Goal: Information Seeking & Learning: Check status

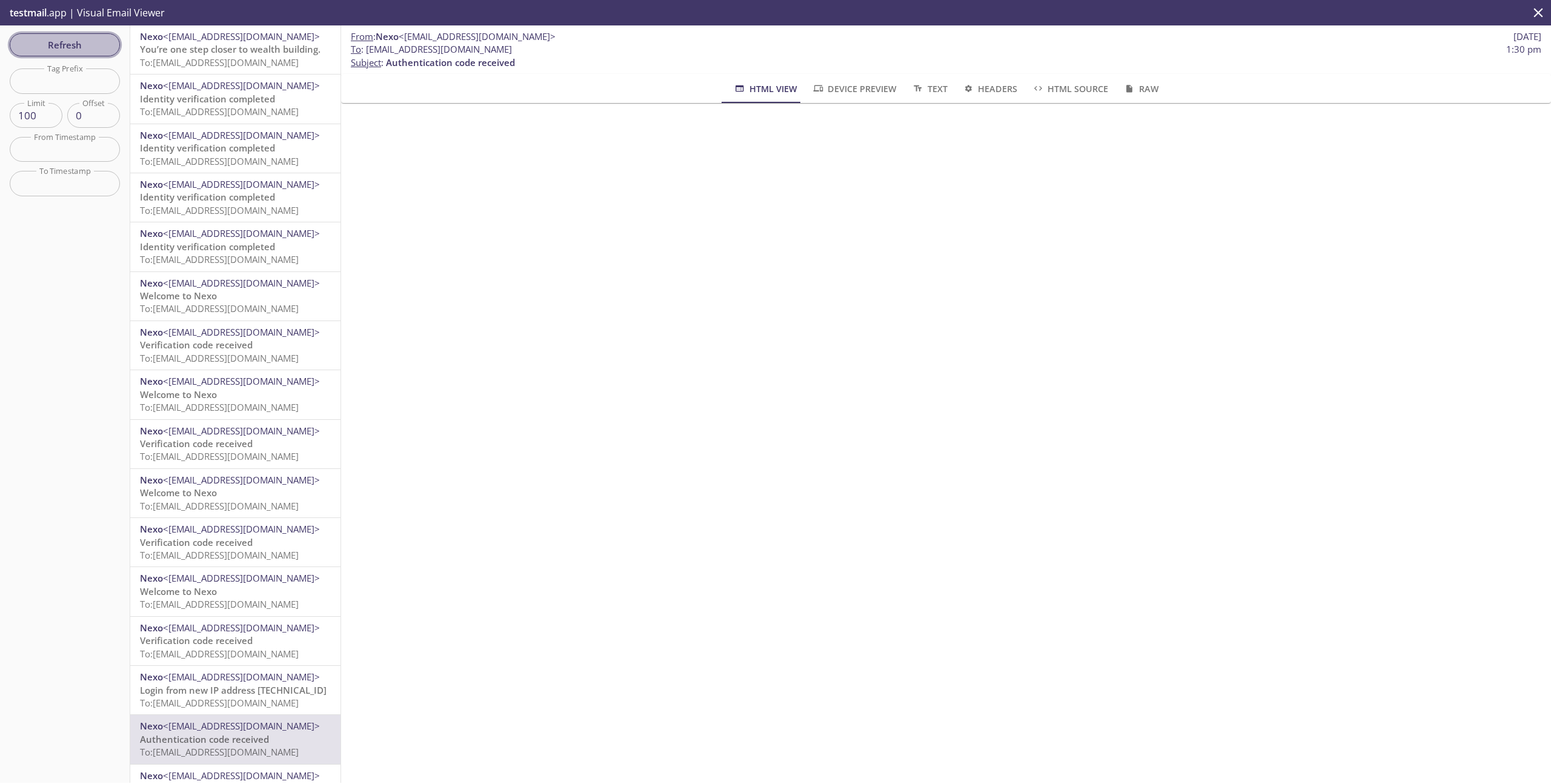
click at [85, 50] on span "Refresh" at bounding box center [65, 45] width 91 height 16
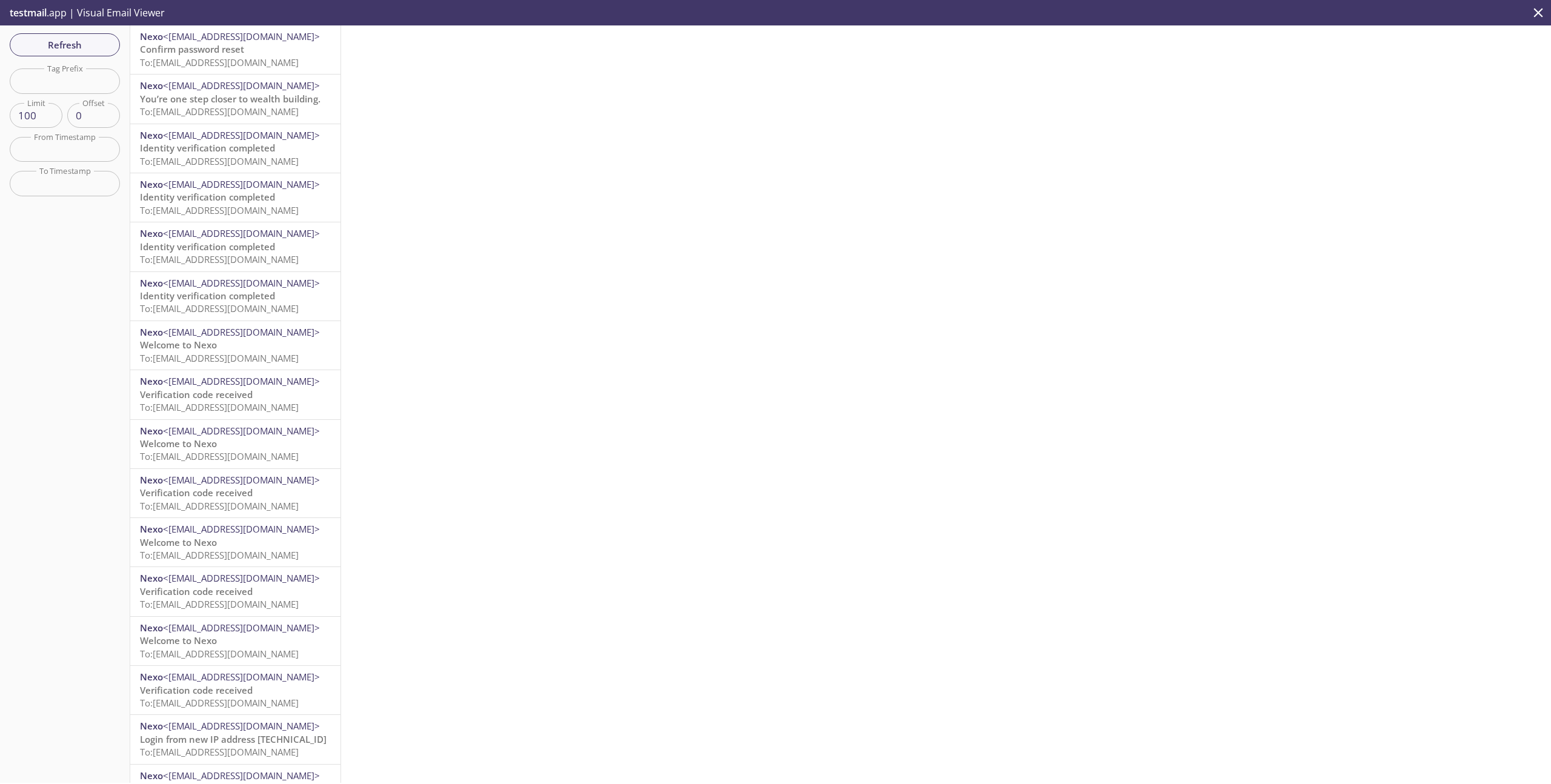
click at [243, 59] on span "To: [EMAIL_ADDRESS][DOMAIN_NAME]" at bounding box center [220, 62] width 159 height 12
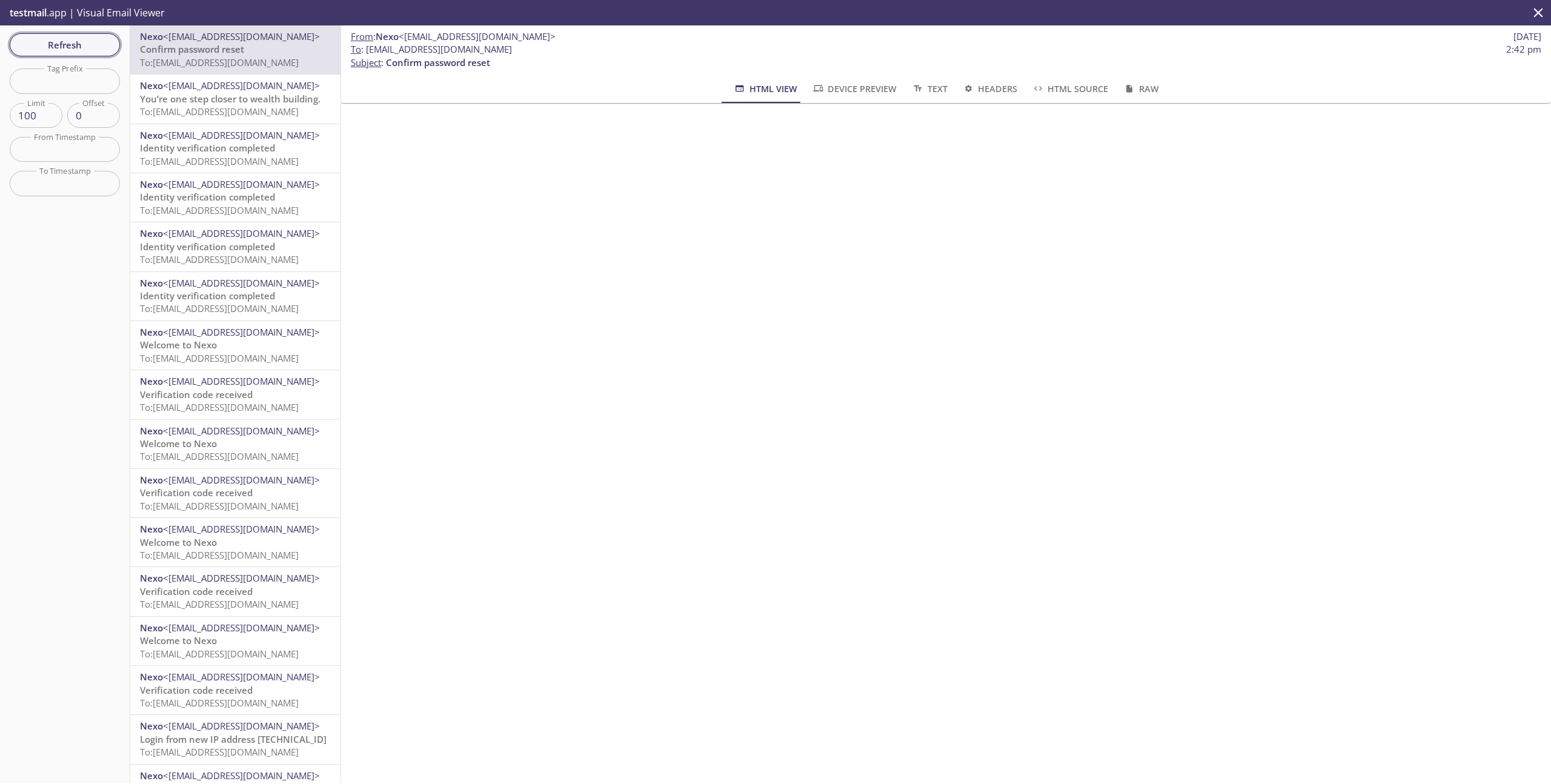
click at [83, 45] on span "Refresh" at bounding box center [65, 45] width 91 height 16
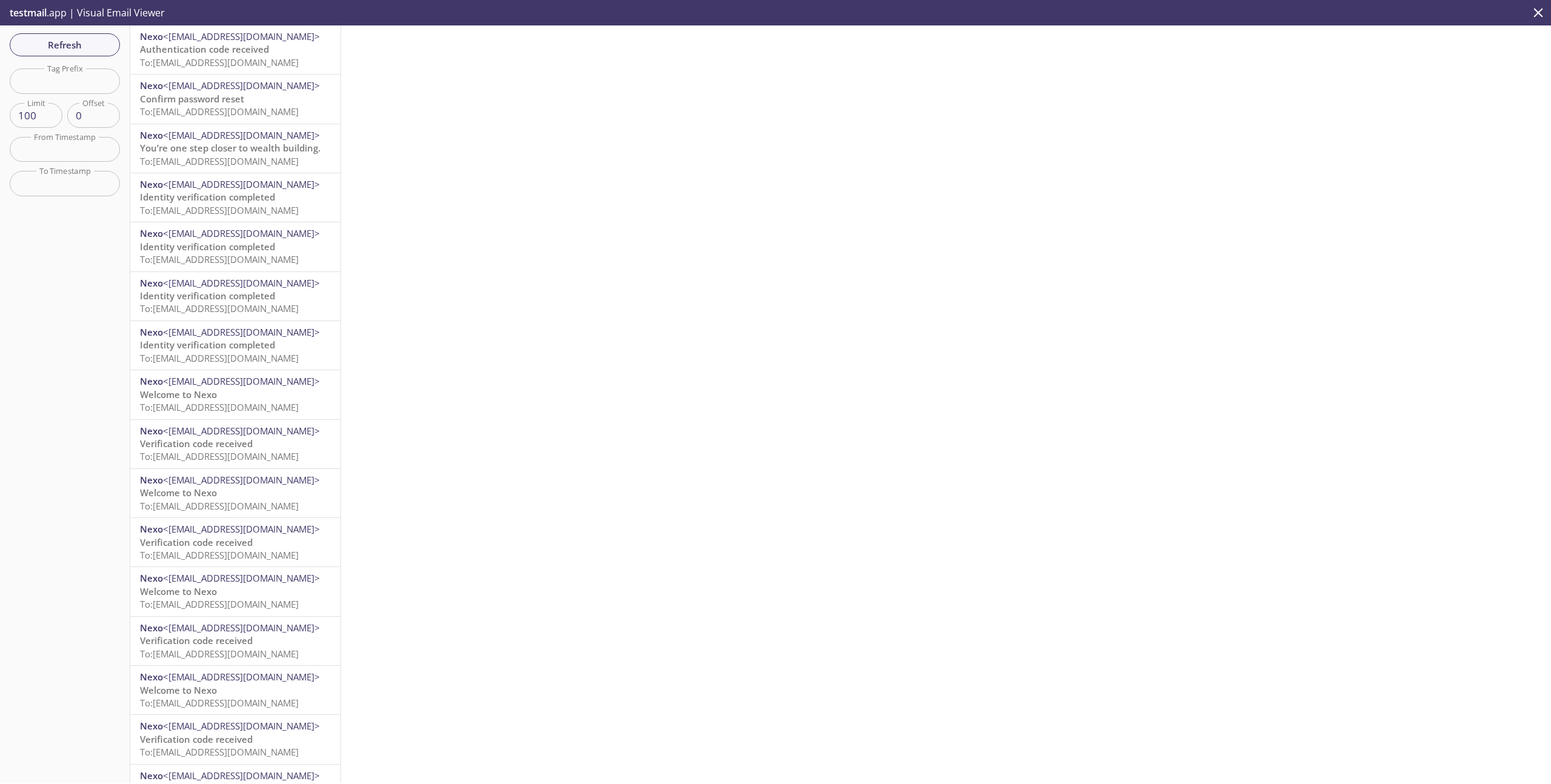
click at [230, 59] on span "To: [EMAIL_ADDRESS][DOMAIN_NAME]" at bounding box center [220, 62] width 159 height 12
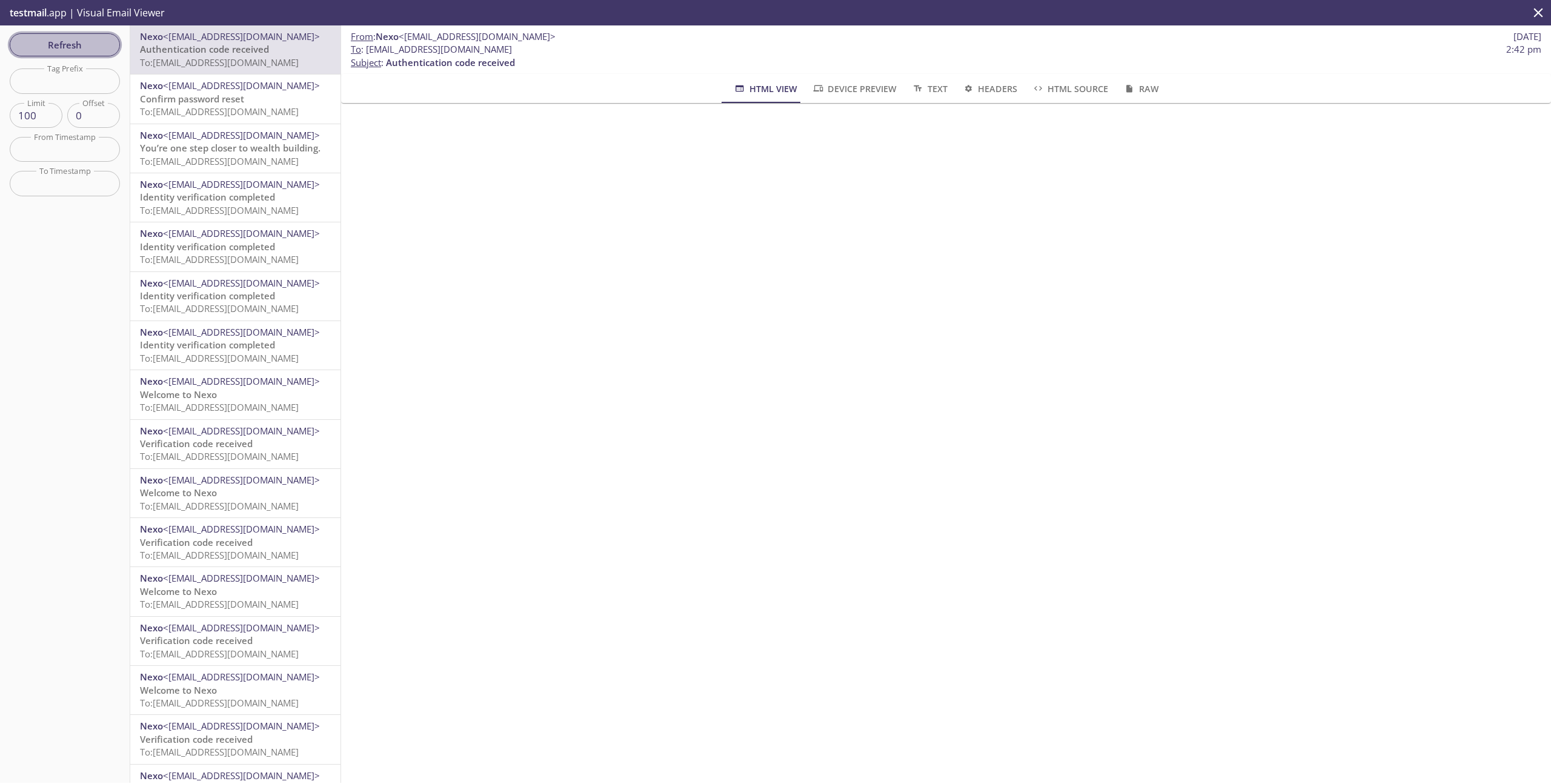
click at [96, 45] on span "Refresh" at bounding box center [65, 45] width 91 height 16
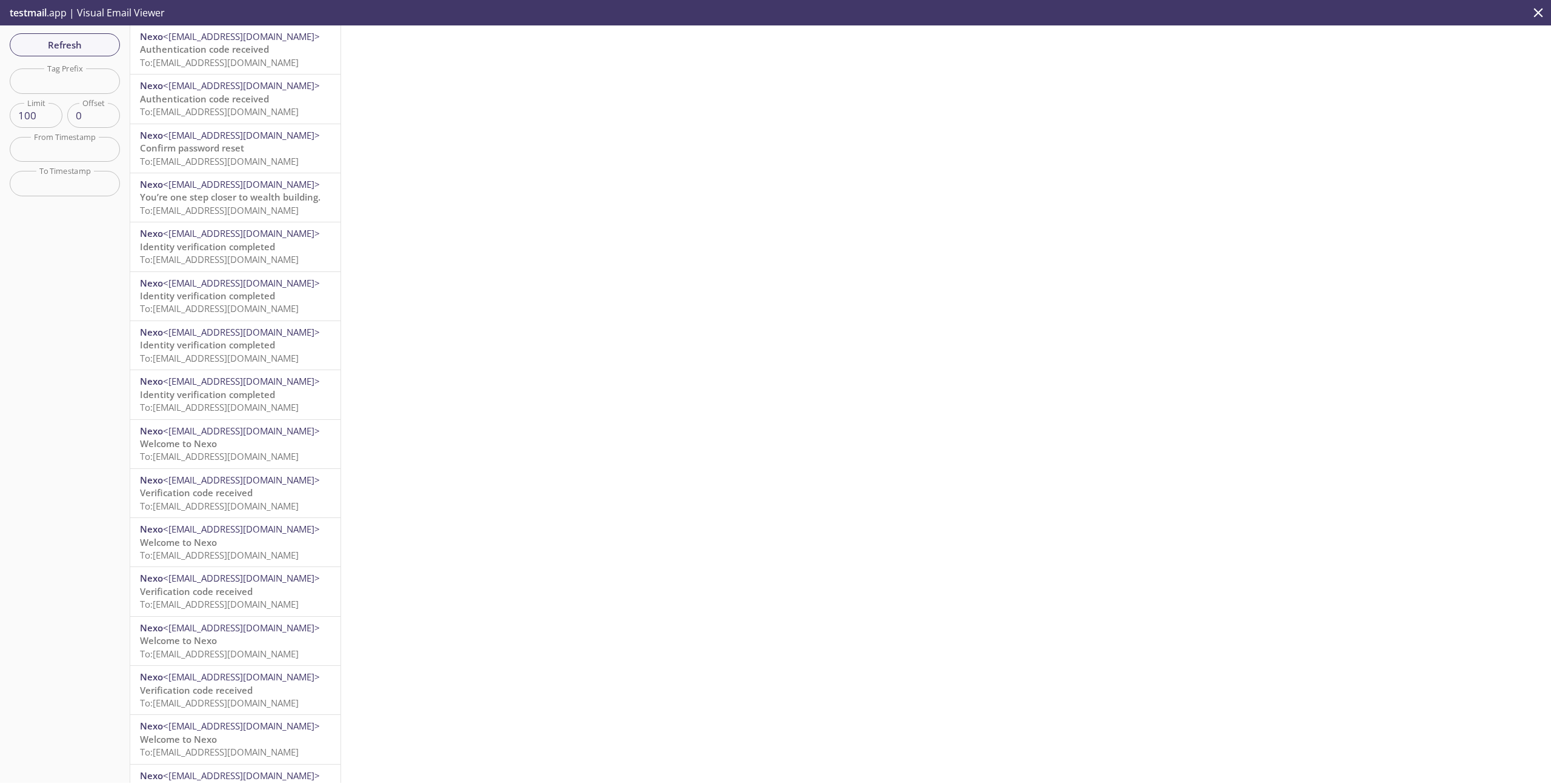
click at [234, 58] on span "To: [EMAIL_ADDRESS][DOMAIN_NAME]" at bounding box center [220, 62] width 159 height 12
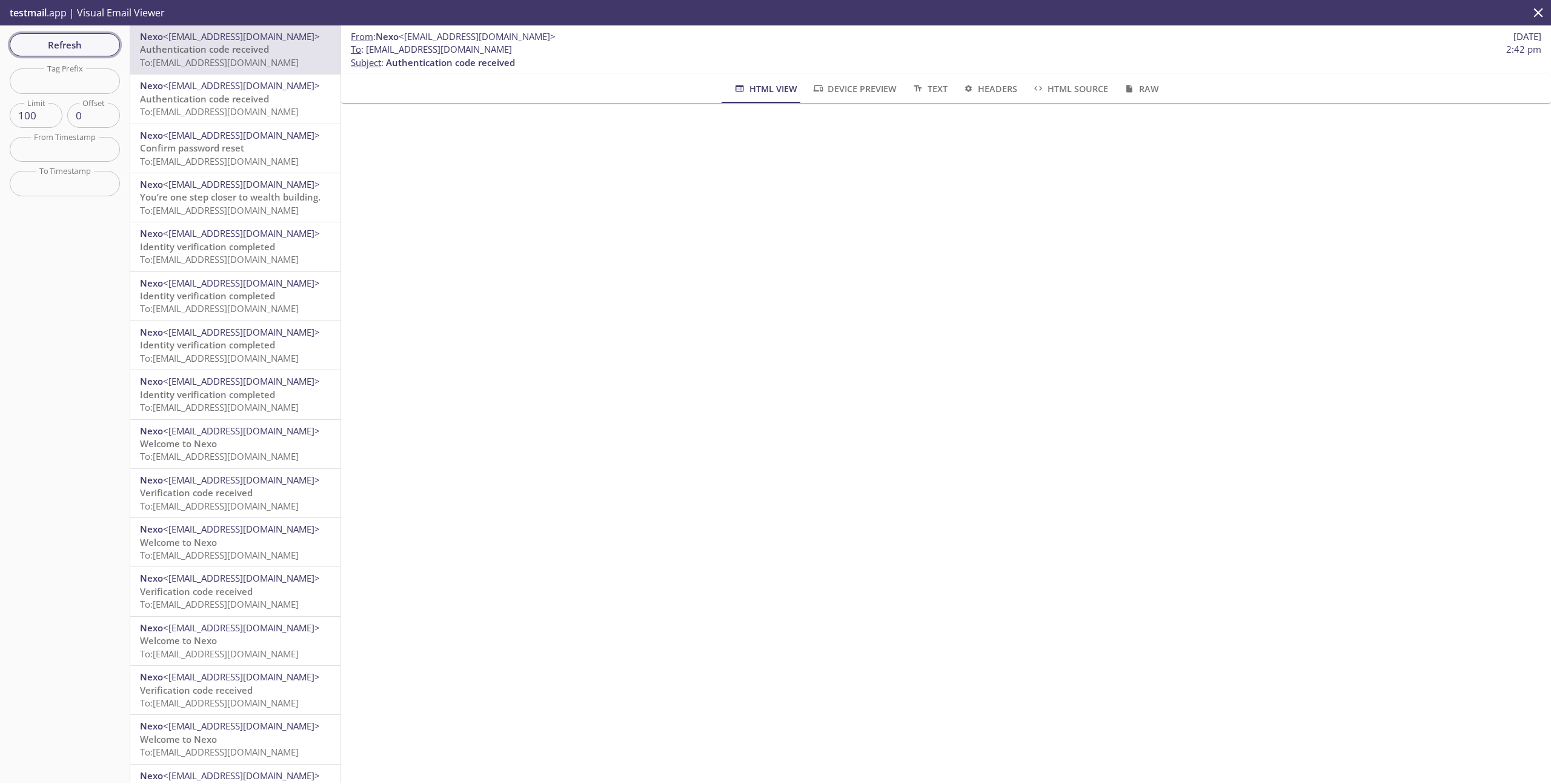
click at [93, 47] on span "Refresh" at bounding box center [65, 45] width 91 height 16
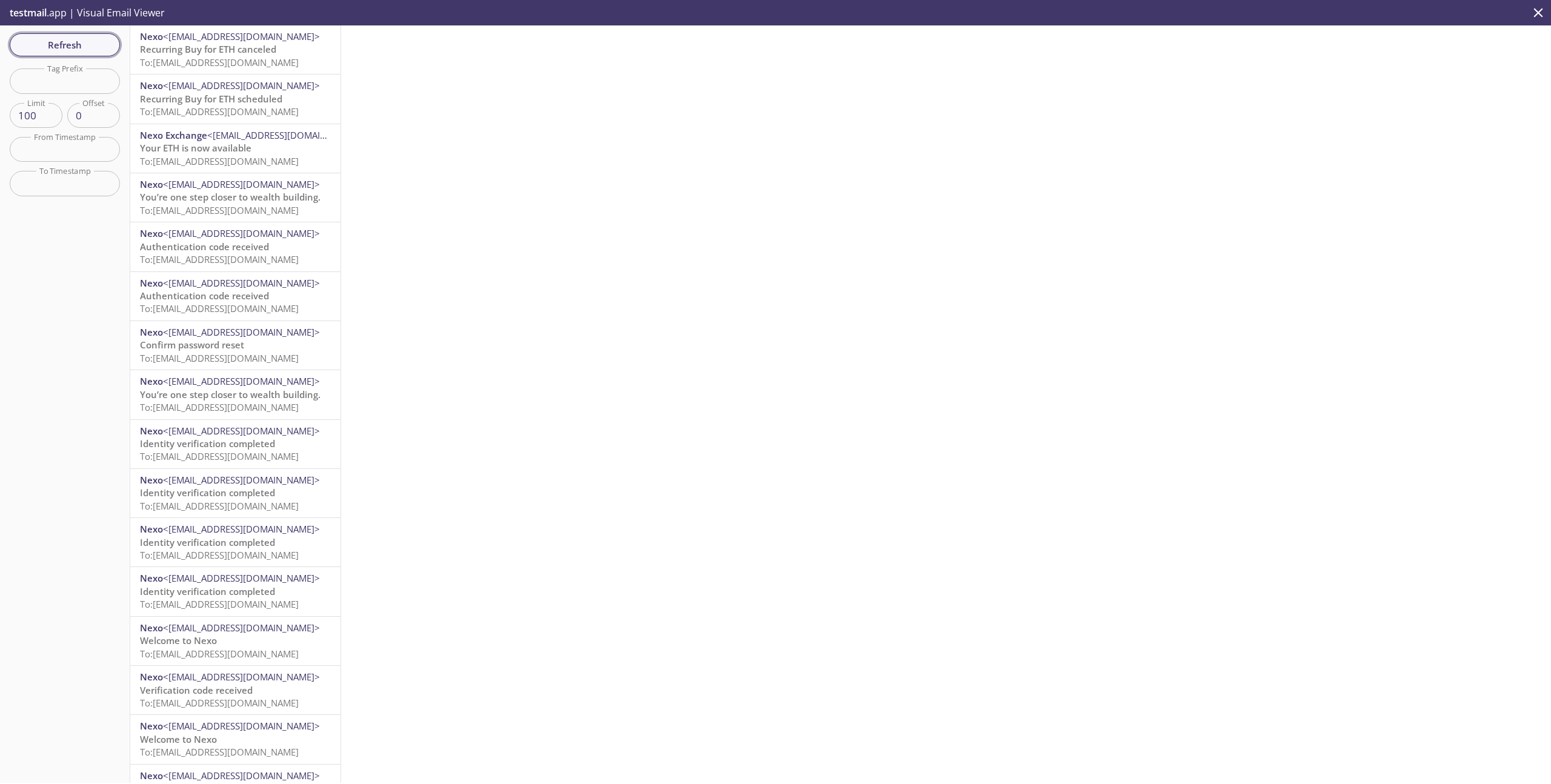
click at [102, 49] on span "Refresh" at bounding box center [65, 45] width 91 height 16
click at [228, 57] on span "To: [EMAIL_ADDRESS][DOMAIN_NAME]" at bounding box center [220, 62] width 159 height 12
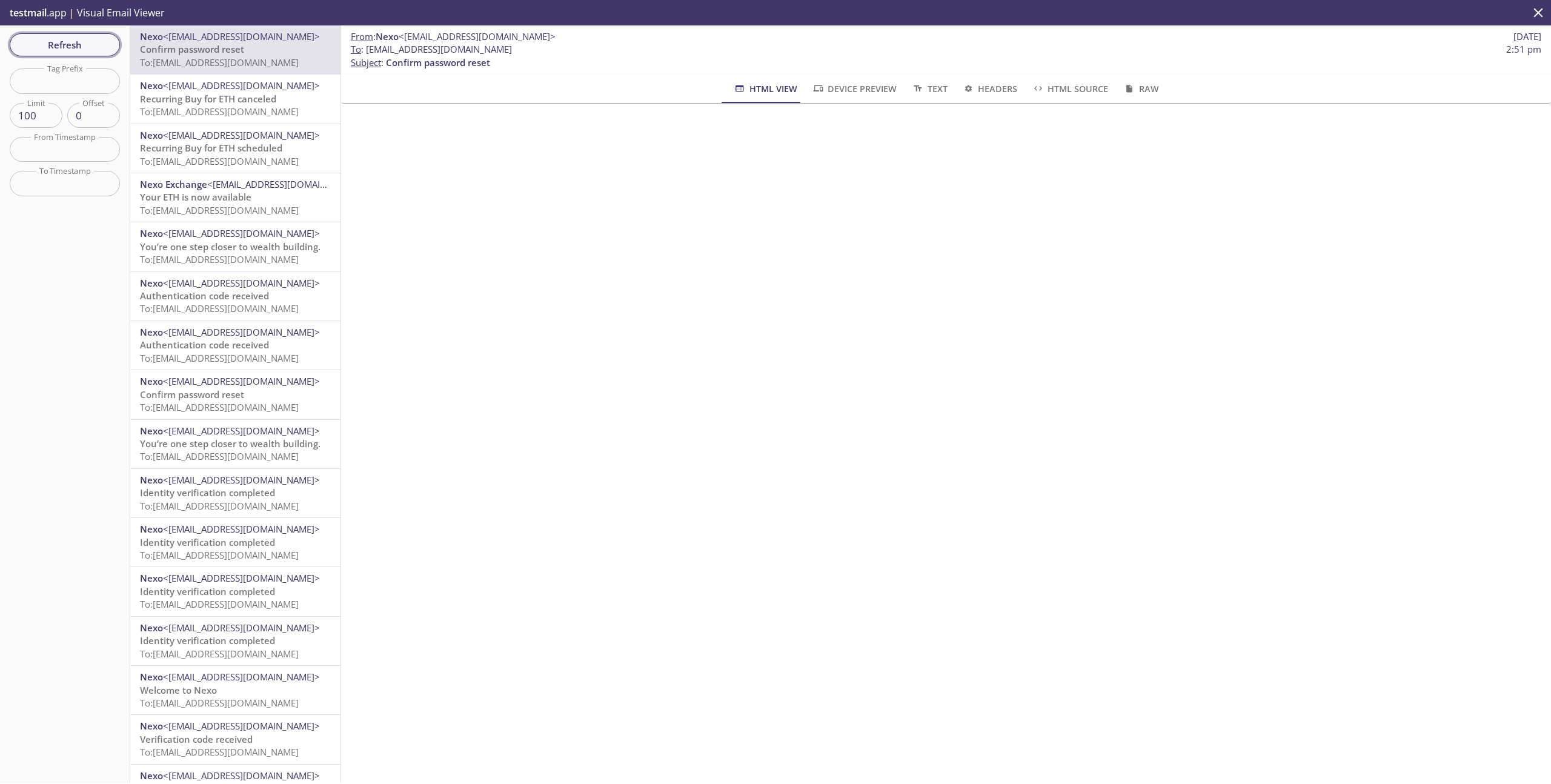
click at [89, 42] on span "Refresh" at bounding box center [65, 45] width 91 height 16
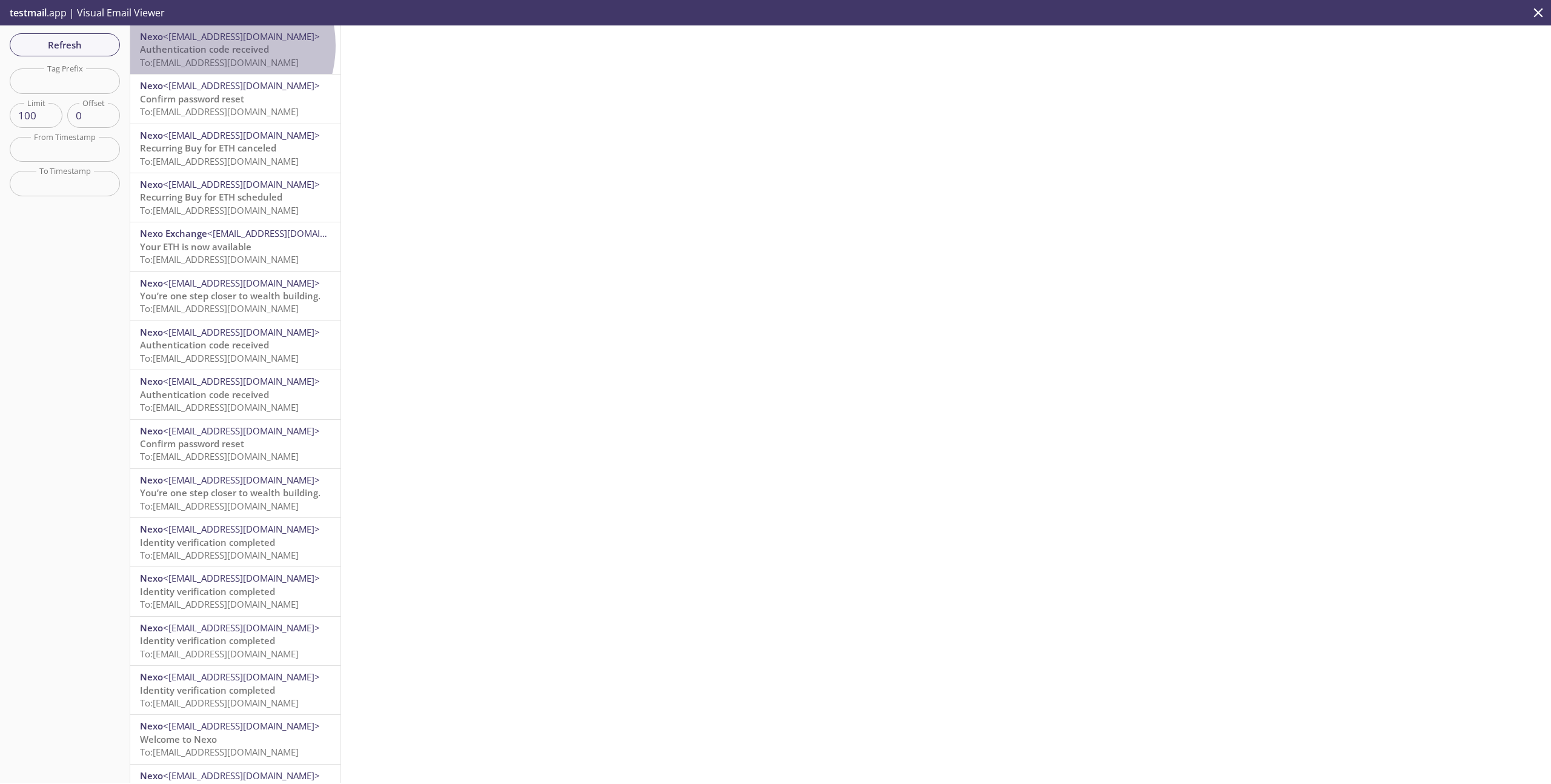
click at [216, 45] on span "Authentication code received" at bounding box center [205, 49] width 129 height 12
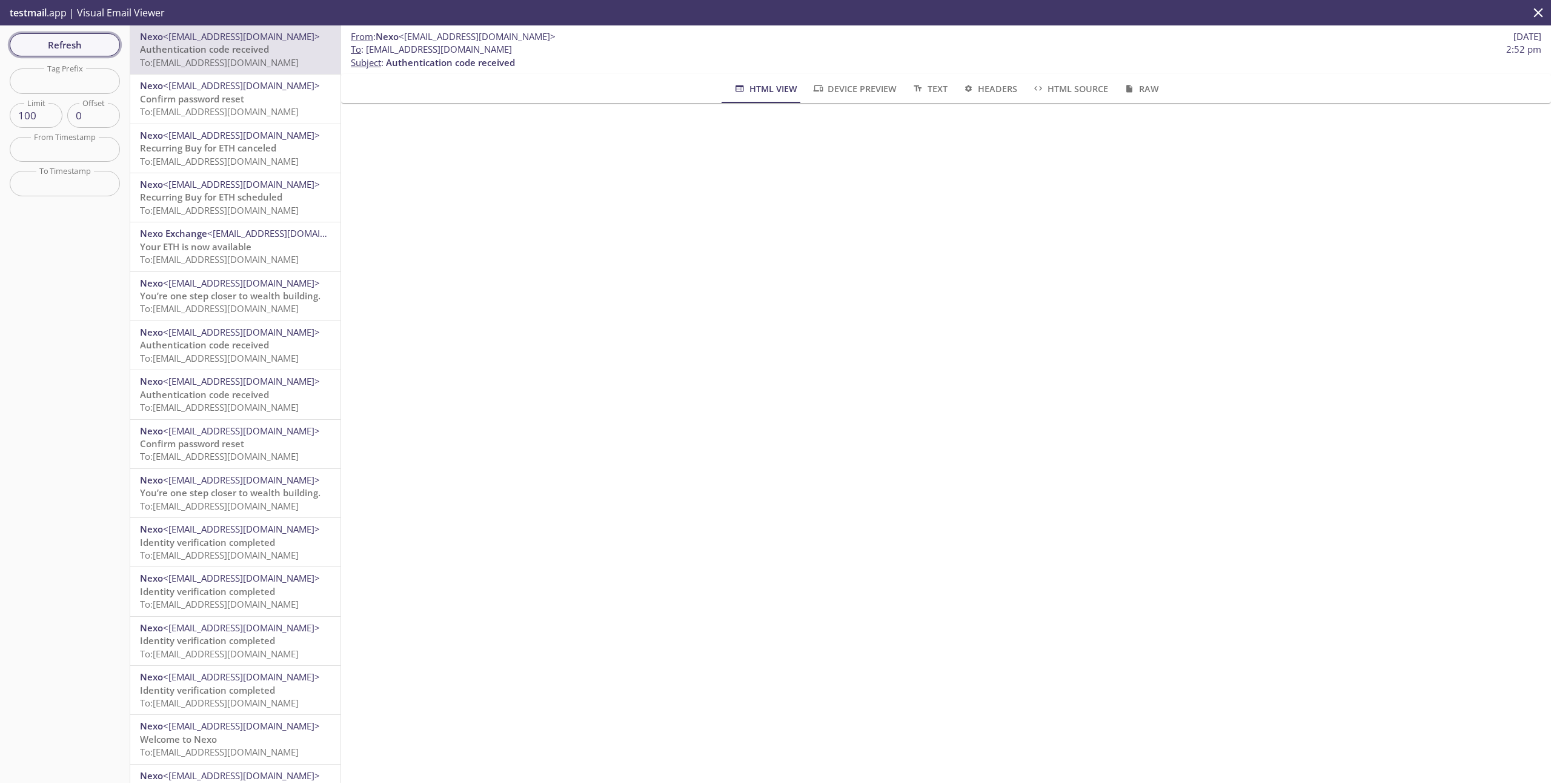
click at [71, 38] on span "Refresh" at bounding box center [65, 45] width 91 height 16
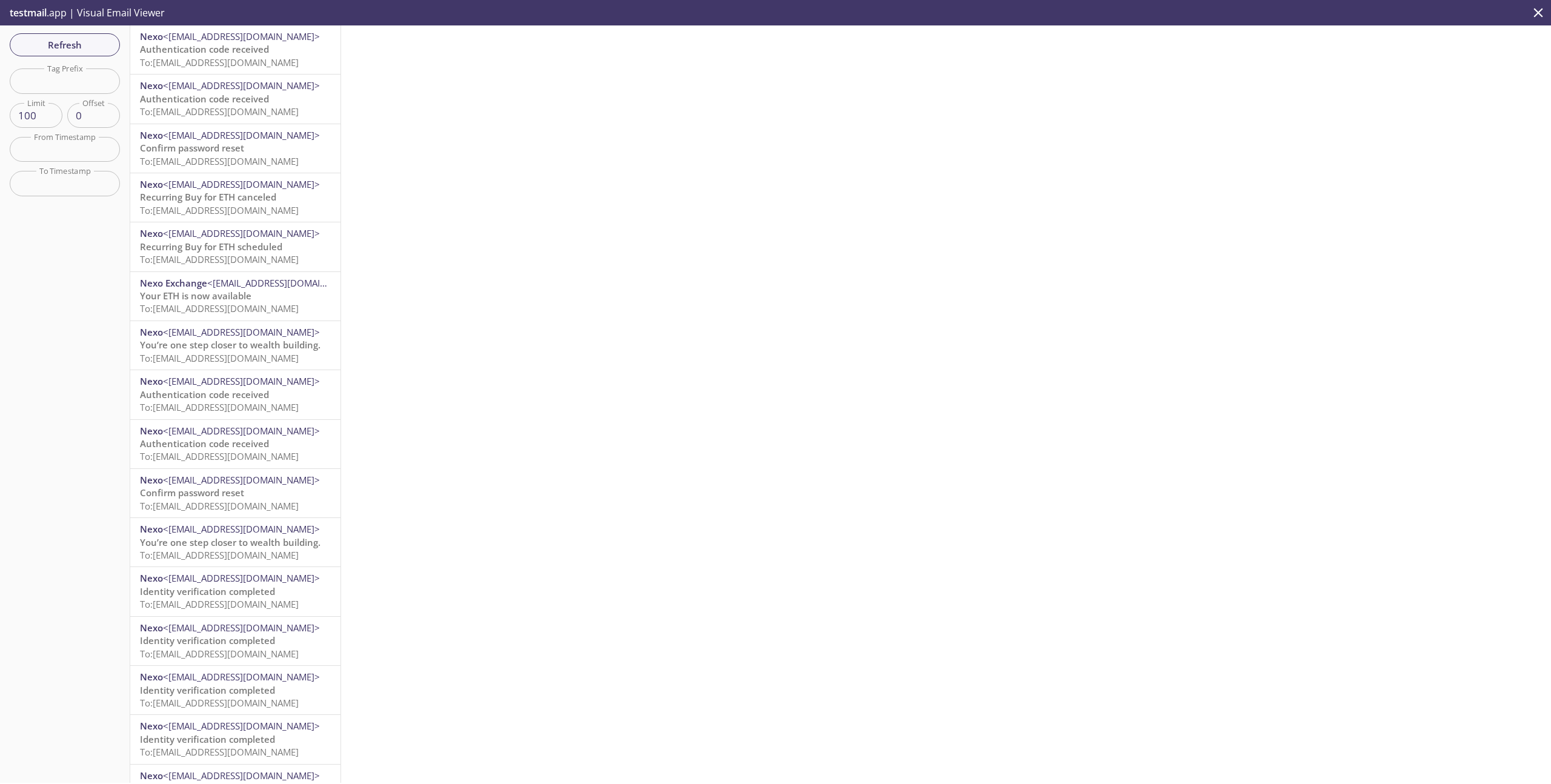
click at [237, 53] on span "Authentication code received" at bounding box center [205, 49] width 129 height 12
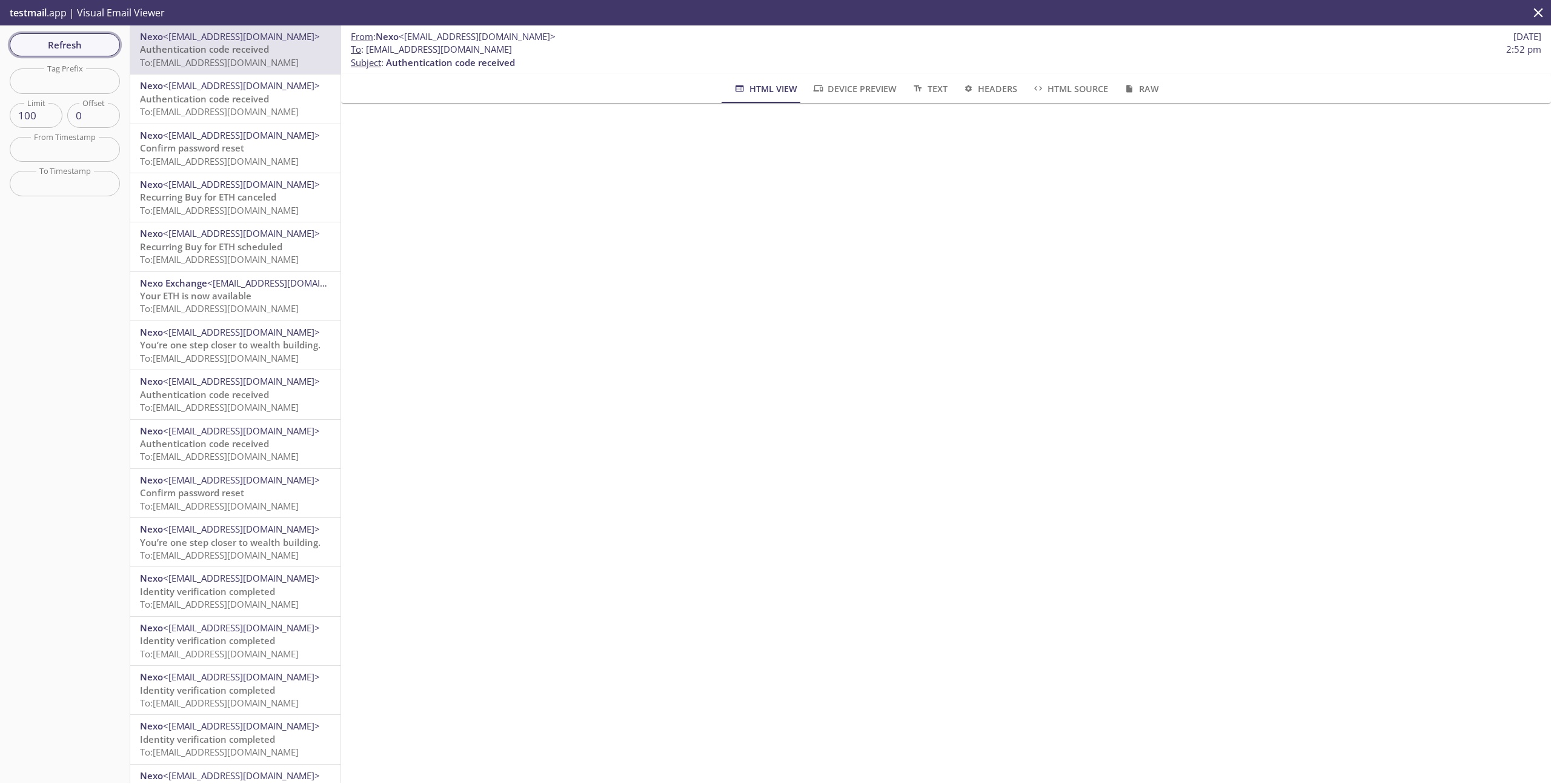
click at [81, 44] on span "Refresh" at bounding box center [65, 45] width 91 height 16
